Goal: Task Accomplishment & Management: Manage account settings

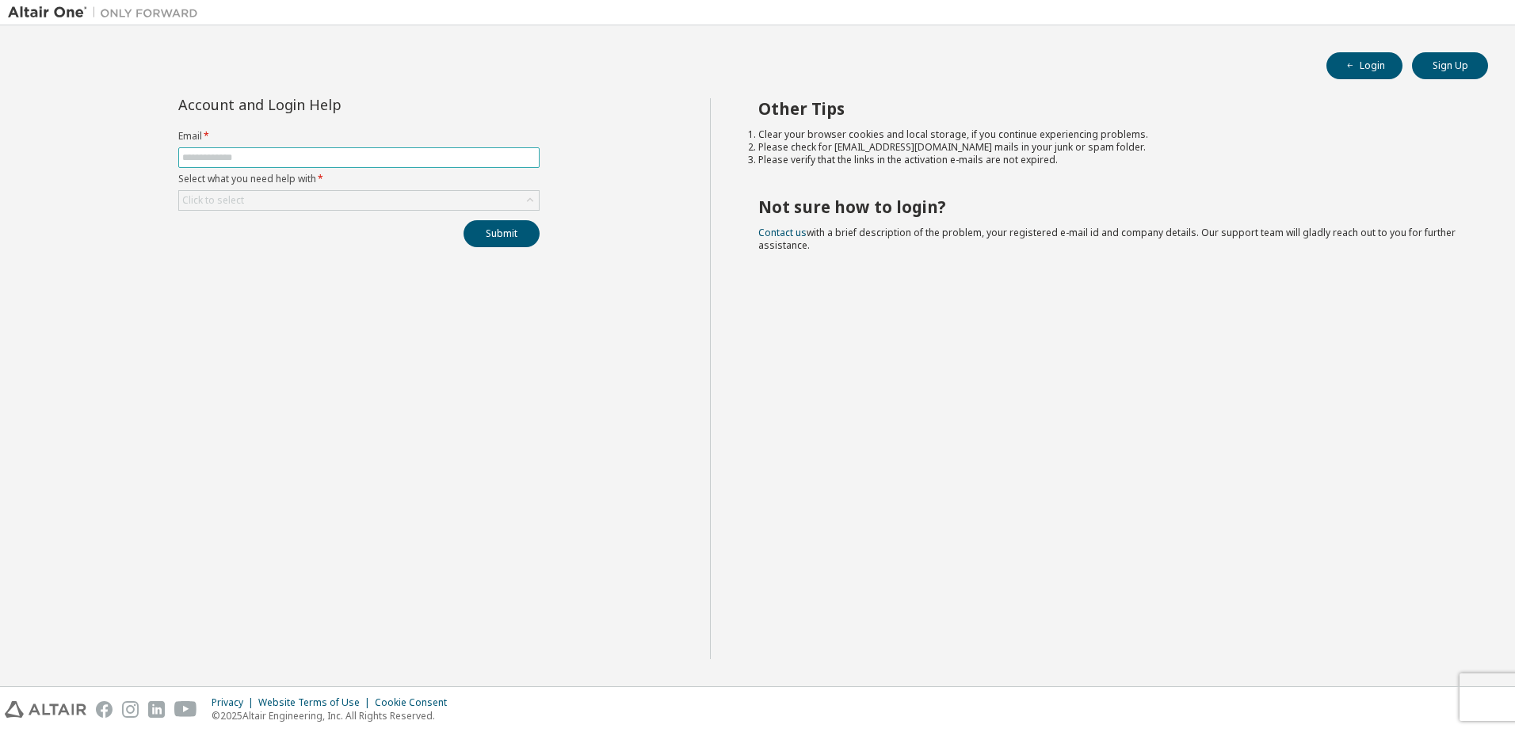
click at [359, 153] on input "text" at bounding box center [358, 157] width 353 height 13
click at [464, 196] on div "Click to select" at bounding box center [359, 200] width 360 height 19
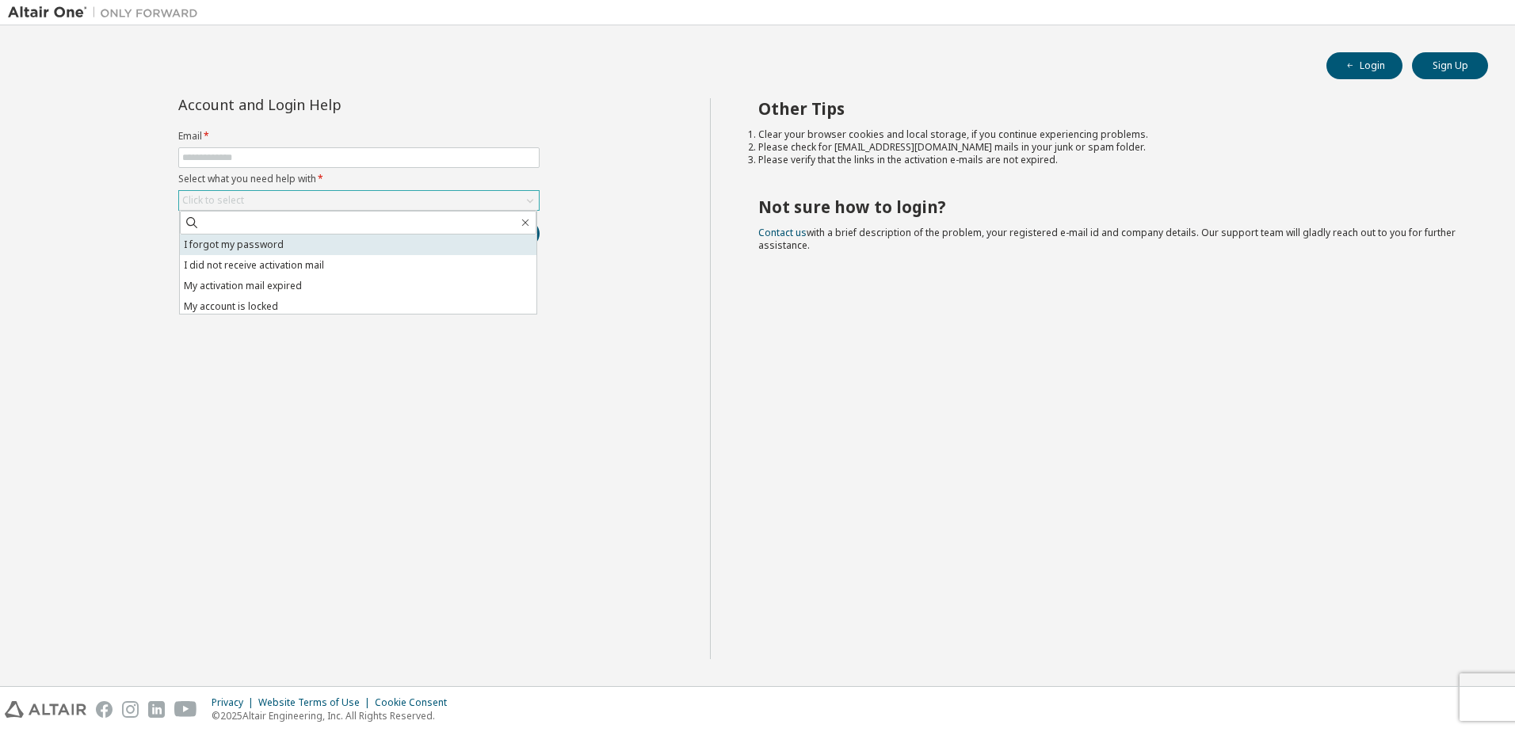
click at [456, 239] on li "I forgot my password" at bounding box center [358, 245] width 357 height 21
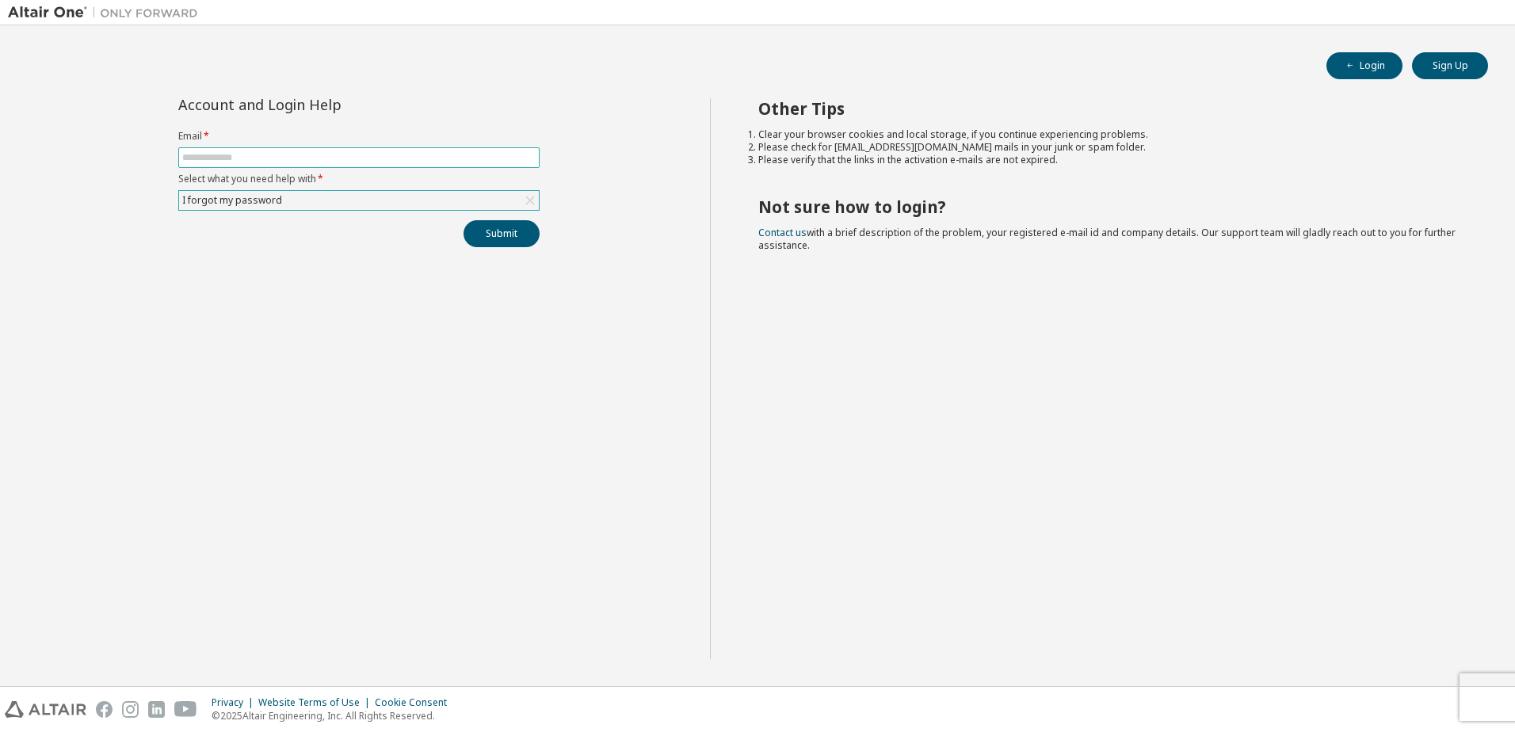
click at [347, 160] on input "text" at bounding box center [358, 157] width 353 height 13
type input "**********"
click at [494, 228] on button "Submit" at bounding box center [501, 233] width 76 height 27
